Goal: Information Seeking & Learning: Find specific fact

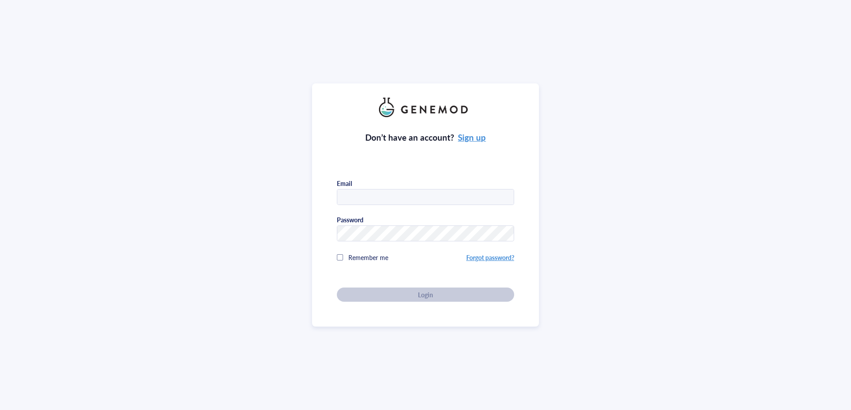
type input "[PERSON_NAME][EMAIL_ADDRESS][DOMAIN_NAME]"
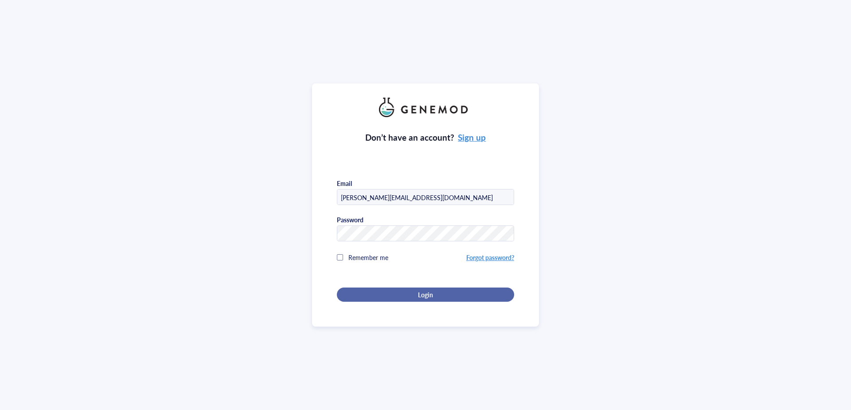
click at [407, 287] on button "Login" at bounding box center [425, 294] width 177 height 14
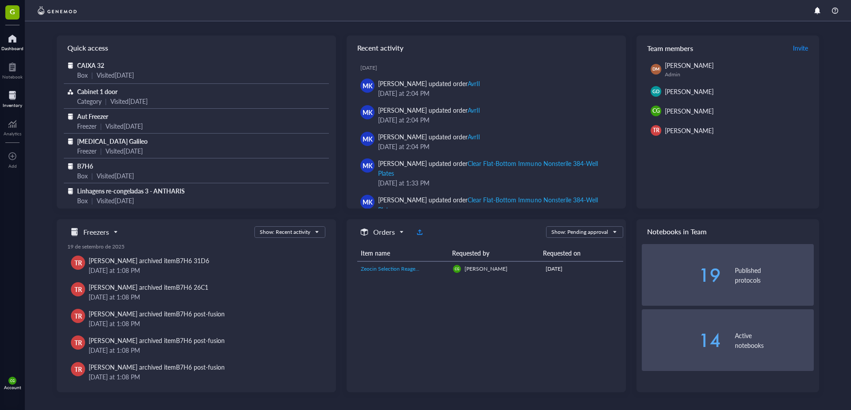
click at [5, 95] on div at bounding box center [13, 95] width 20 height 14
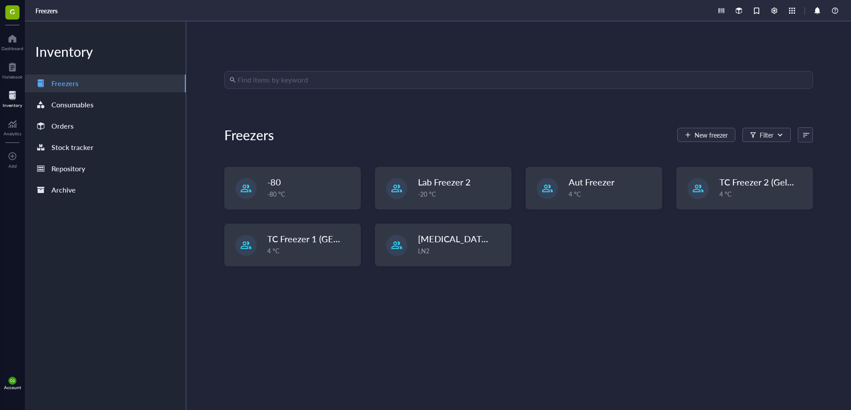
click at [282, 85] on input "search" at bounding box center [523, 79] width 570 height 17
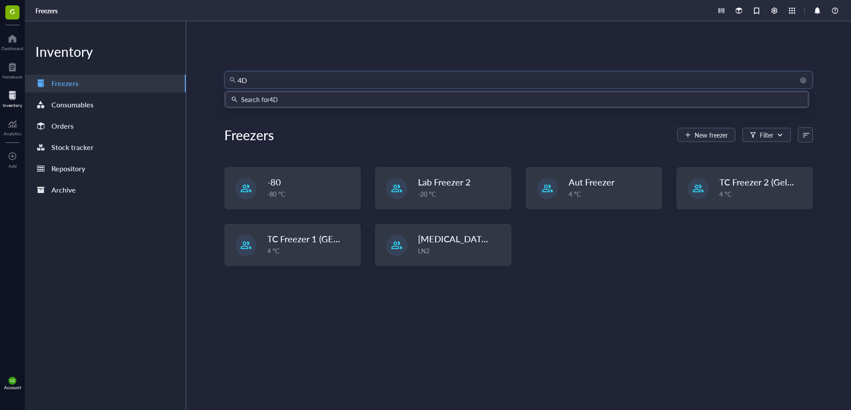
type input "4D4"
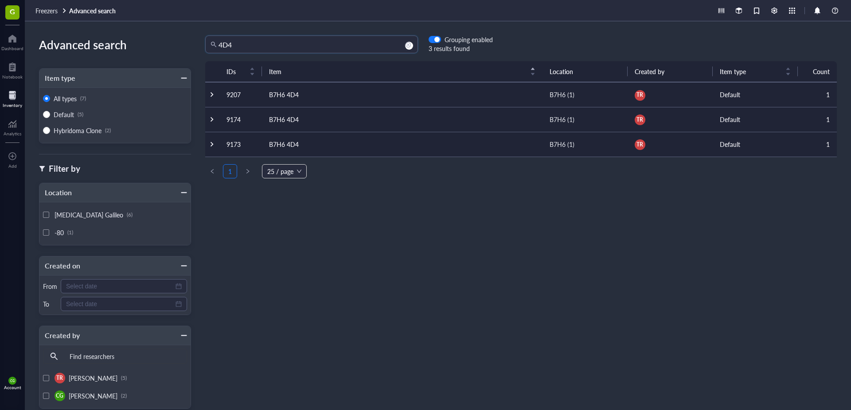
drag, startPoint x: 242, startPoint y: 44, endPoint x: 160, endPoint y: 44, distance: 81.6
click at [160, 44] on div "Advanced search Item type All types (7) Default (5) Hybridoma Clone (2) Filter …" at bounding box center [438, 215] width 827 height 388
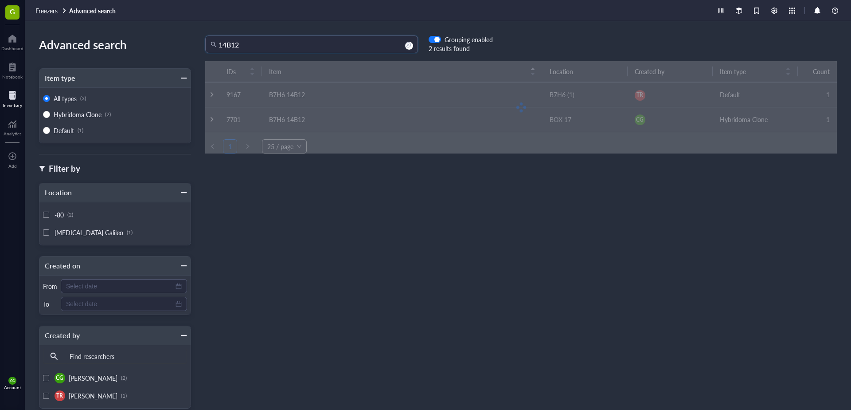
drag, startPoint x: 275, startPoint y: 50, endPoint x: 38, endPoint y: 32, distance: 237.9
click at [38, 32] on div "Advanced search Item type All types (3) Hybridoma Clone (2) Default (1) Filter …" at bounding box center [438, 215] width 827 height 388
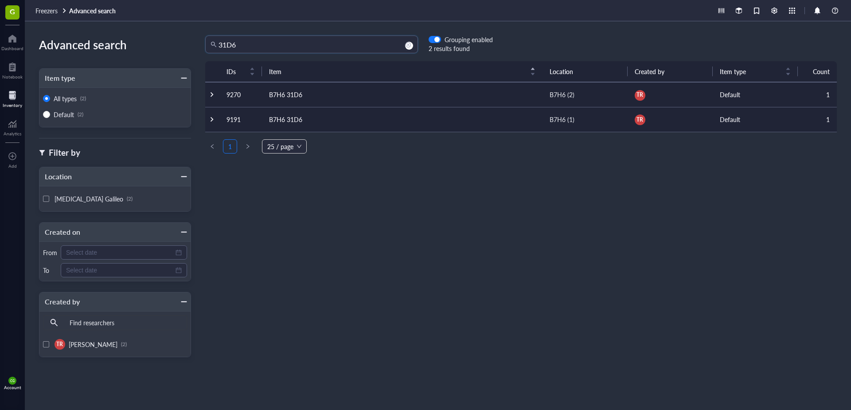
drag, startPoint x: 270, startPoint y: 44, endPoint x: 145, endPoint y: 43, distance: 125.5
click at [145, 43] on div "Advanced search Item type All types (2) Default (2) Filter by Location Liquid N…" at bounding box center [438, 215] width 827 height 388
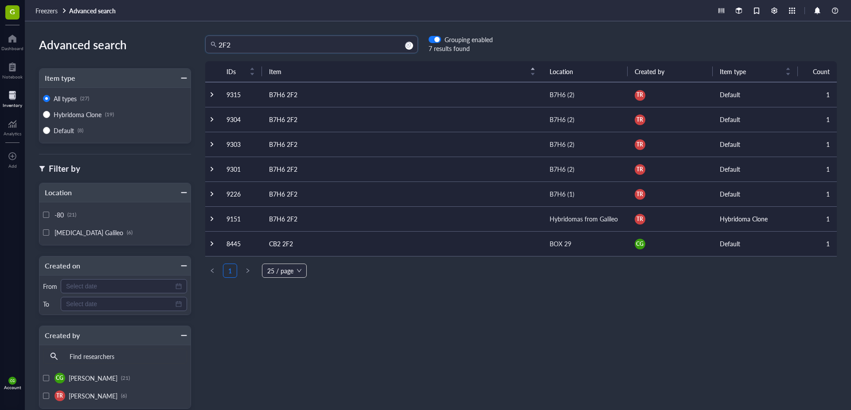
drag, startPoint x: 248, startPoint y: 45, endPoint x: 125, endPoint y: 36, distance: 123.6
click at [125, 36] on div "Advanced search Item type All types (27) Hybridoma Clone (19) Default (8) Filte…" at bounding box center [438, 215] width 827 height 388
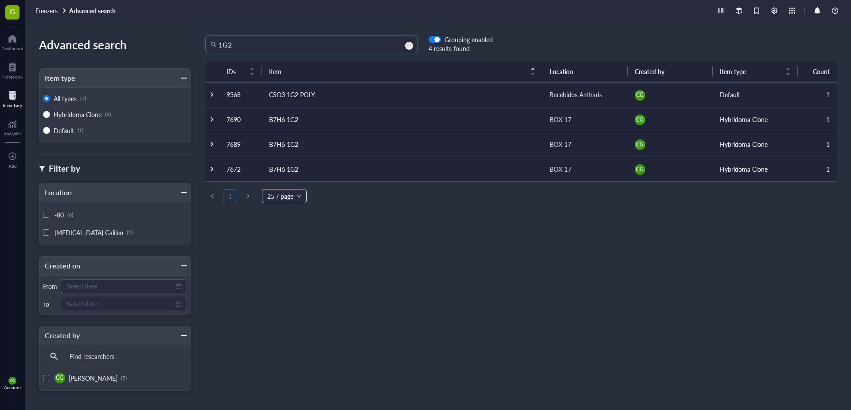
drag, startPoint x: 269, startPoint y: 44, endPoint x: 98, endPoint y: 39, distance: 170.8
click at [98, 39] on div "Advanced search Item type All types (7) Hybridoma Clone (6) Default (1) Filter …" at bounding box center [438, 215] width 827 height 388
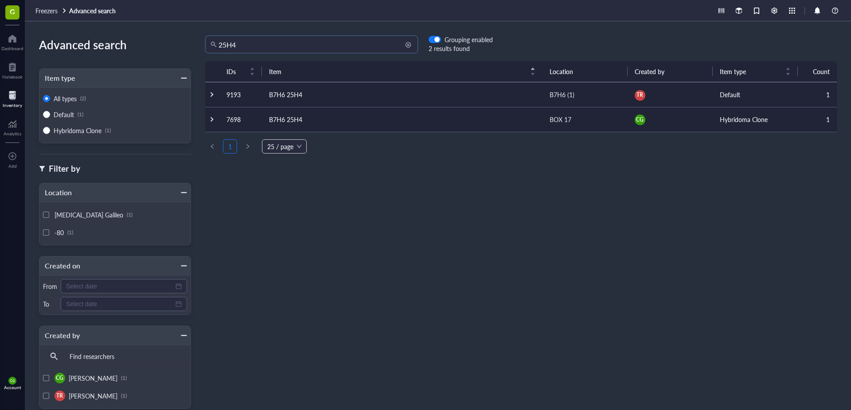
drag, startPoint x: 249, startPoint y: 48, endPoint x: 223, endPoint y: 47, distance: 25.3
click at [223, 47] on input "25H4" at bounding box center [316, 44] width 194 height 17
type input "26D7"
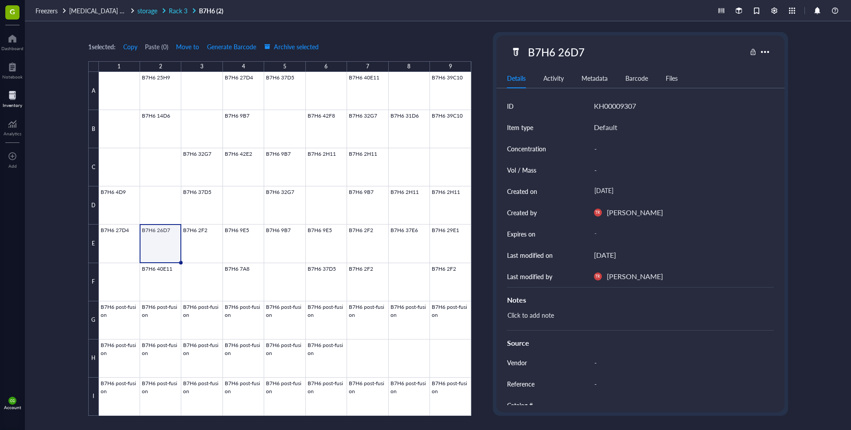
click at [187, 11] on span "Rack 3" at bounding box center [178, 10] width 19 height 9
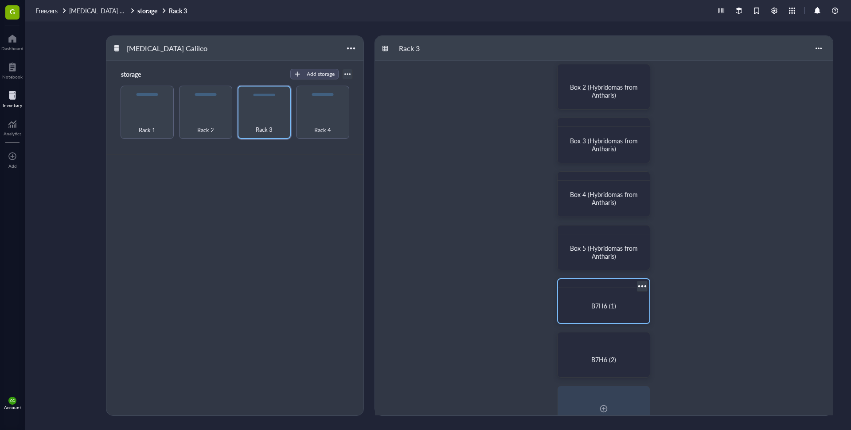
scroll to position [89, 0]
